Goal: Information Seeking & Learning: Learn about a topic

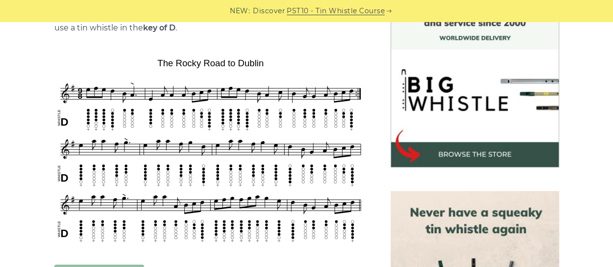
scroll to position [285, 0]
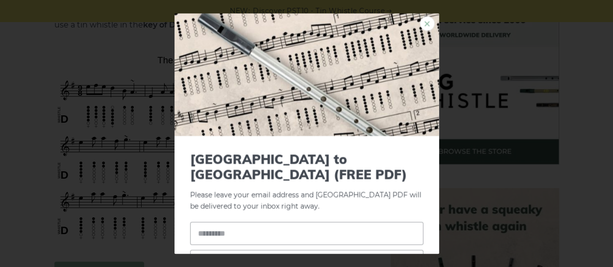
click at [424, 25] on link "×" at bounding box center [427, 23] width 15 height 15
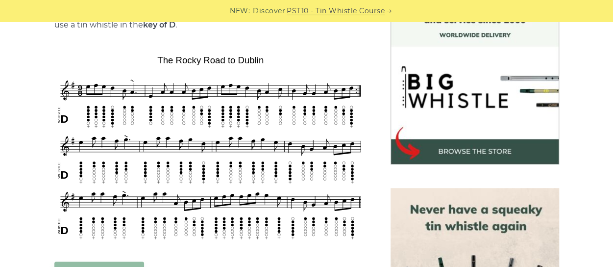
click at [424, 25] on div "× Rocky Road to Dublin (FREE PDF) Please leave your email address and the Rocky…" at bounding box center [306, 133] width 291 height 264
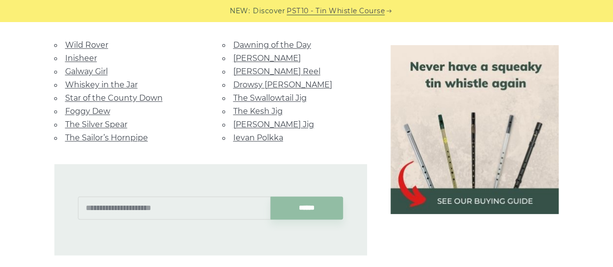
scroll to position [627, 0]
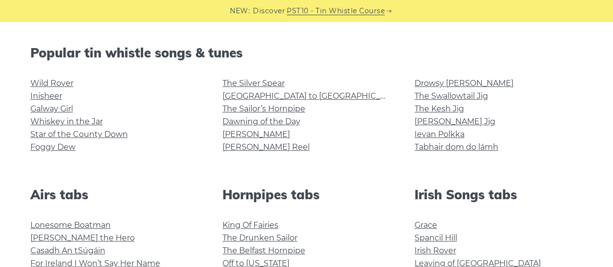
scroll to position [239, 0]
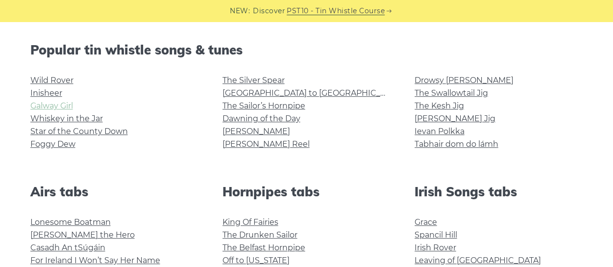
click at [45, 108] on link "Galway Girl" at bounding box center [51, 105] width 43 height 9
click at [85, 114] on link "Whiskey in the Jar" at bounding box center [66, 118] width 73 height 9
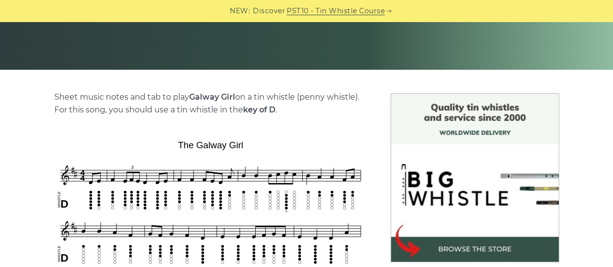
scroll to position [186, 0]
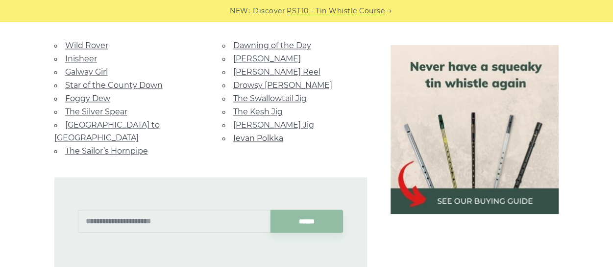
scroll to position [632, 0]
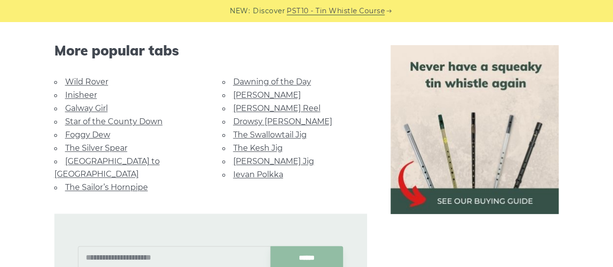
click at [104, 83] on link "Wild Rover" at bounding box center [86, 81] width 43 height 9
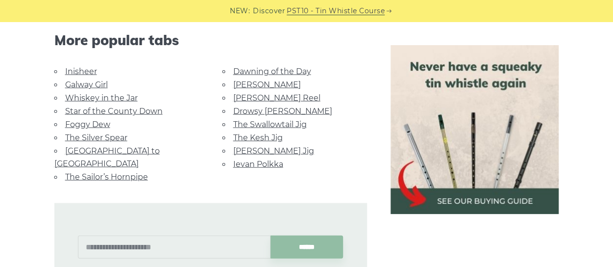
scroll to position [984, 0]
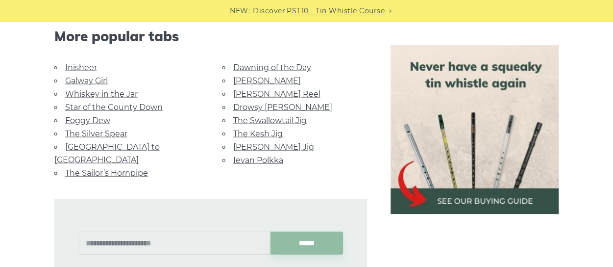
drag, startPoint x: 87, startPoint y: 120, endPoint x: 307, endPoint y: 152, distance: 222.3
click at [307, 153] on li "Ievan Polkka" at bounding box center [295, 159] width 145 height 13
click at [124, 231] on input "text" at bounding box center [174, 242] width 193 height 23
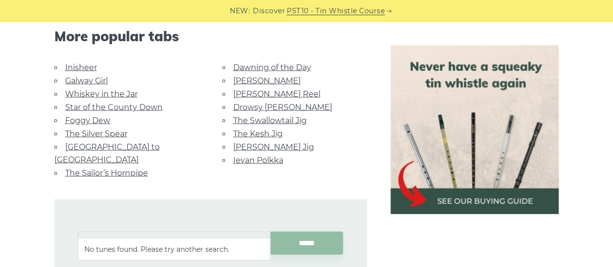
drag, startPoint x: 190, startPoint y: 225, endPoint x: 87, endPoint y: 225, distance: 102.4
click at [87, 231] on input "**********" at bounding box center [174, 242] width 193 height 23
type input "*"
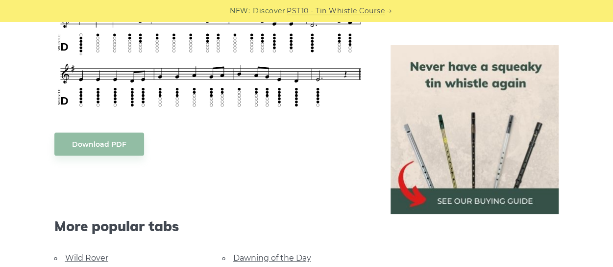
scroll to position [455, 0]
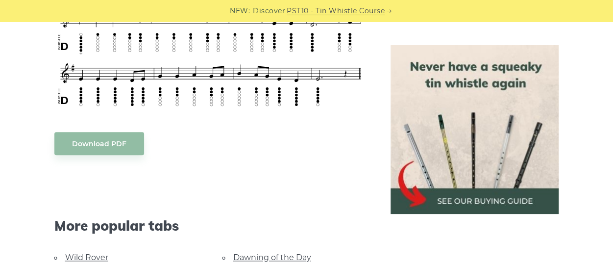
click at [398, 121] on img at bounding box center [475, 129] width 169 height 169
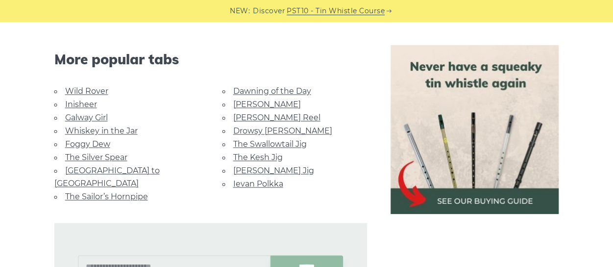
scroll to position [643, 0]
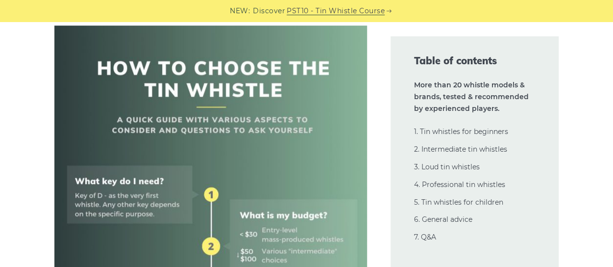
scroll to position [372, 0]
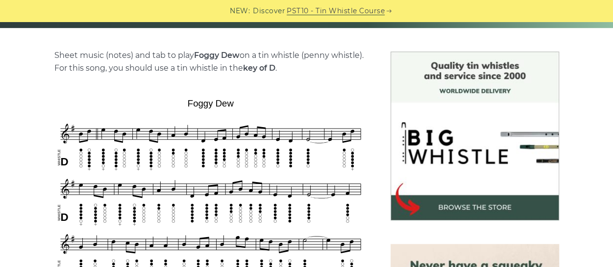
scroll to position [300, 0]
